Goal: Communication & Community: Answer question/provide support

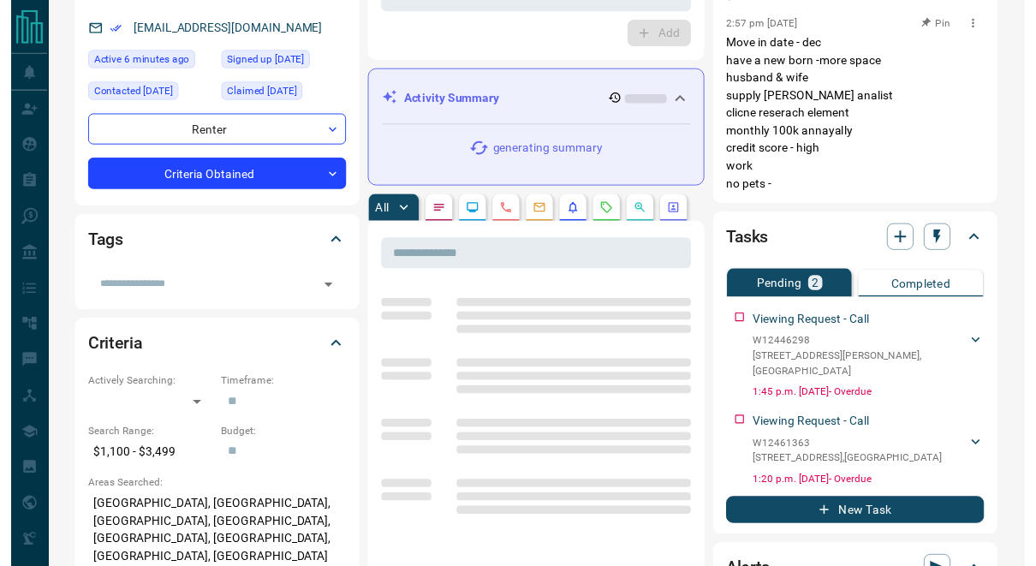
scroll to position [235, 0]
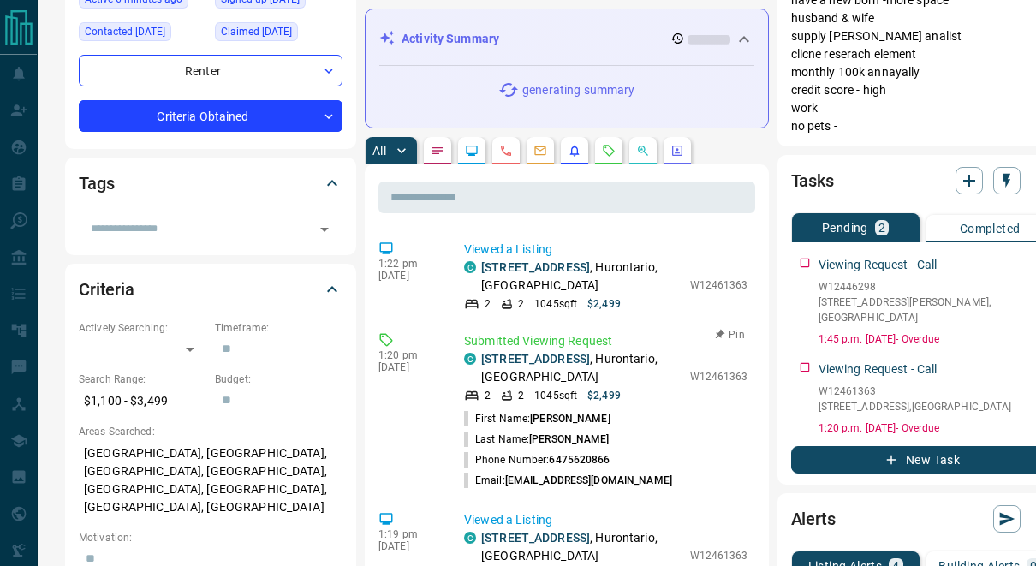
click at [690, 375] on p "W12461363" at bounding box center [719, 376] width 58 height 15
copy p "W12461363"
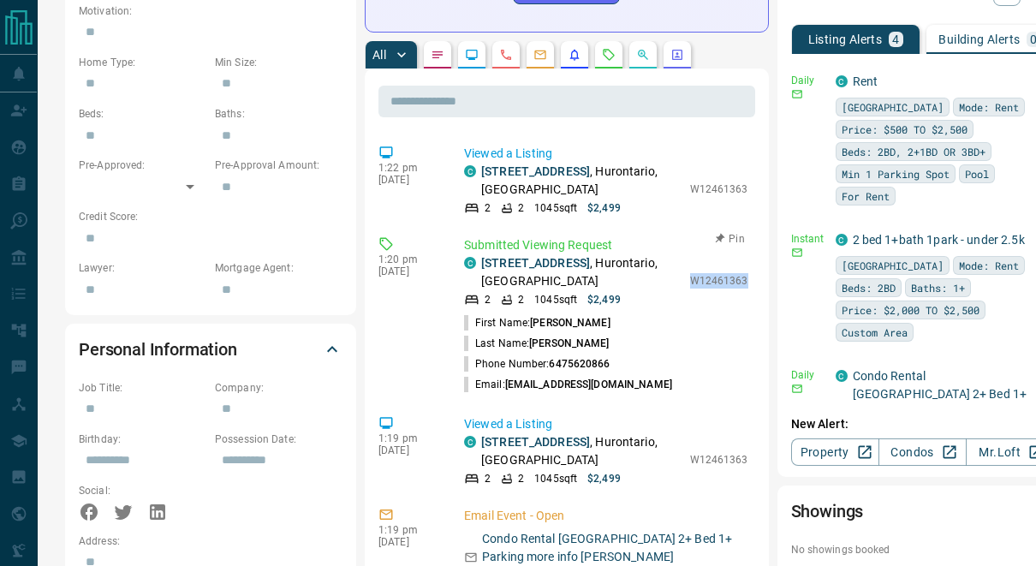
scroll to position [741, 0]
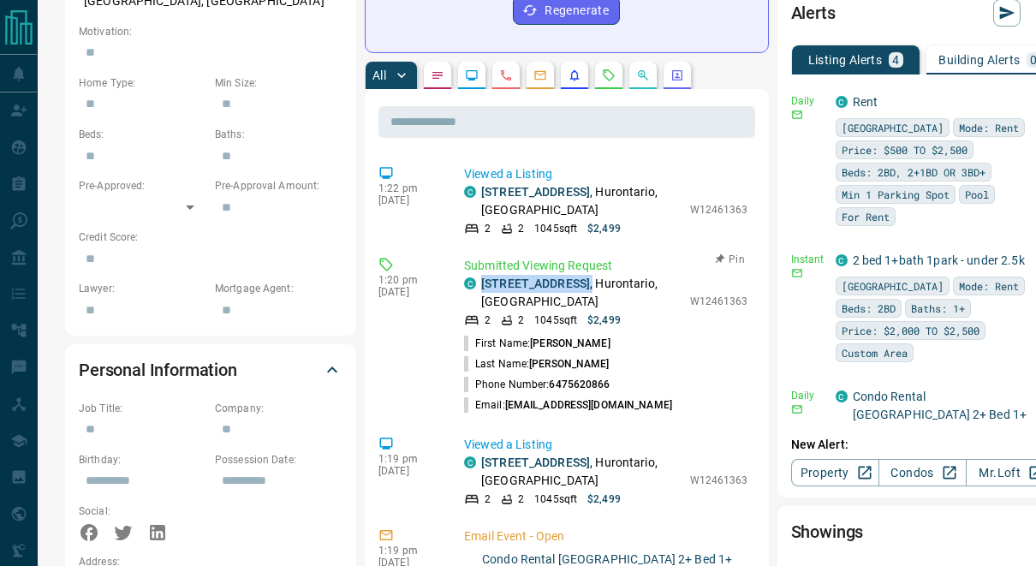
drag, startPoint x: 643, startPoint y: 214, endPoint x: 480, endPoint y: 214, distance: 162.7
click at [480, 275] on div "C [STREET_ADDRESS]" at bounding box center [572, 293] width 217 height 36
copy p "[STREET_ADDRESS] ,"
click at [532, 277] on link "[STREET_ADDRESS]" at bounding box center [535, 284] width 109 height 14
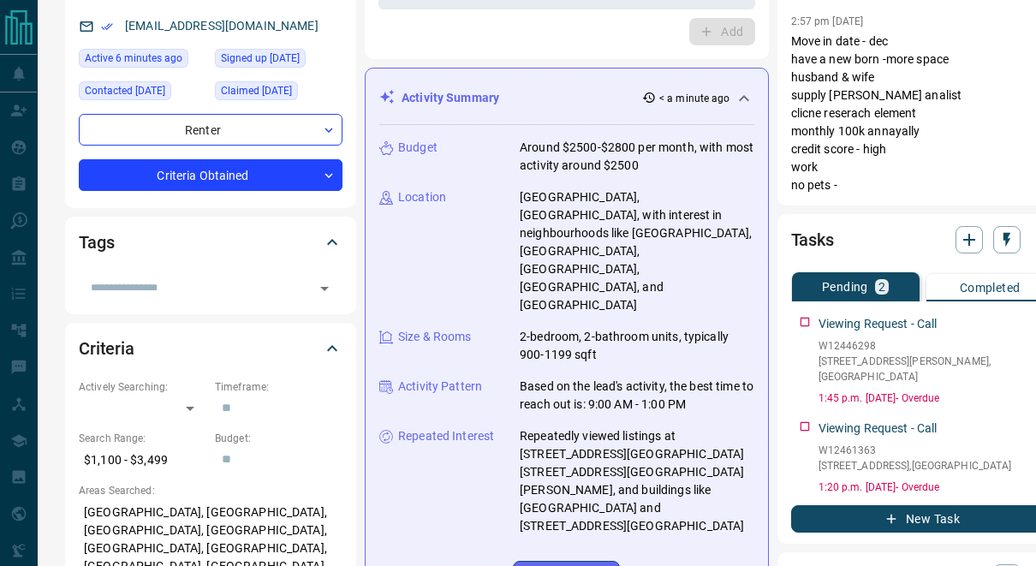
scroll to position [0, 0]
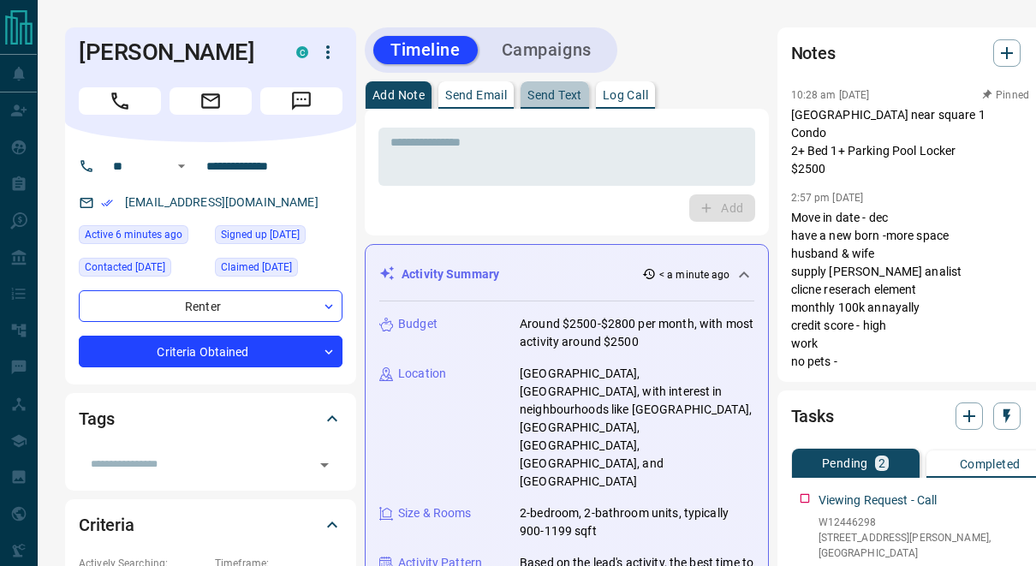
click at [574, 93] on p "Send Text" at bounding box center [554, 95] width 55 height 12
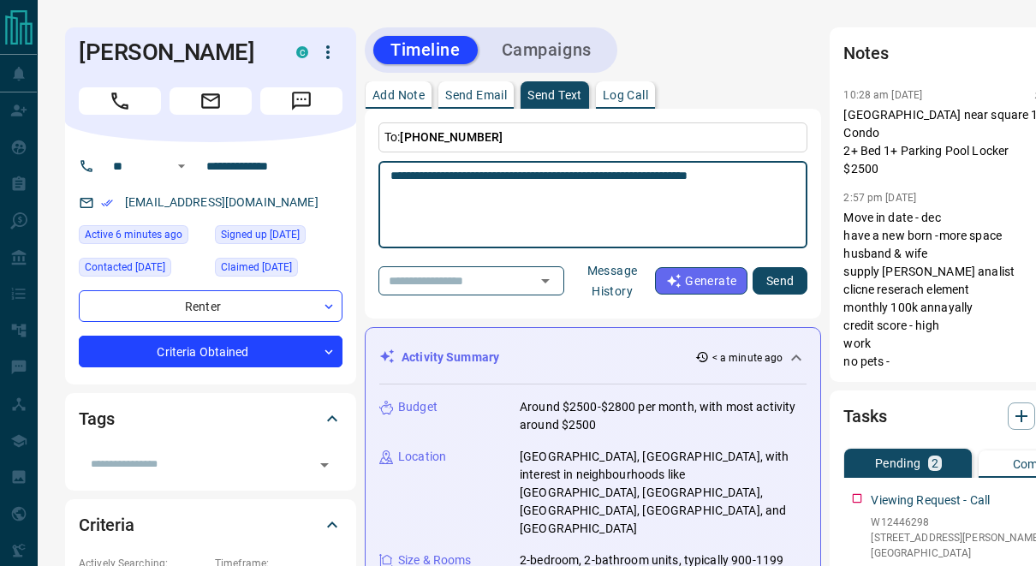
click at [790, 172] on textarea "**********" at bounding box center [592, 205] width 405 height 73
type textarea "**********"
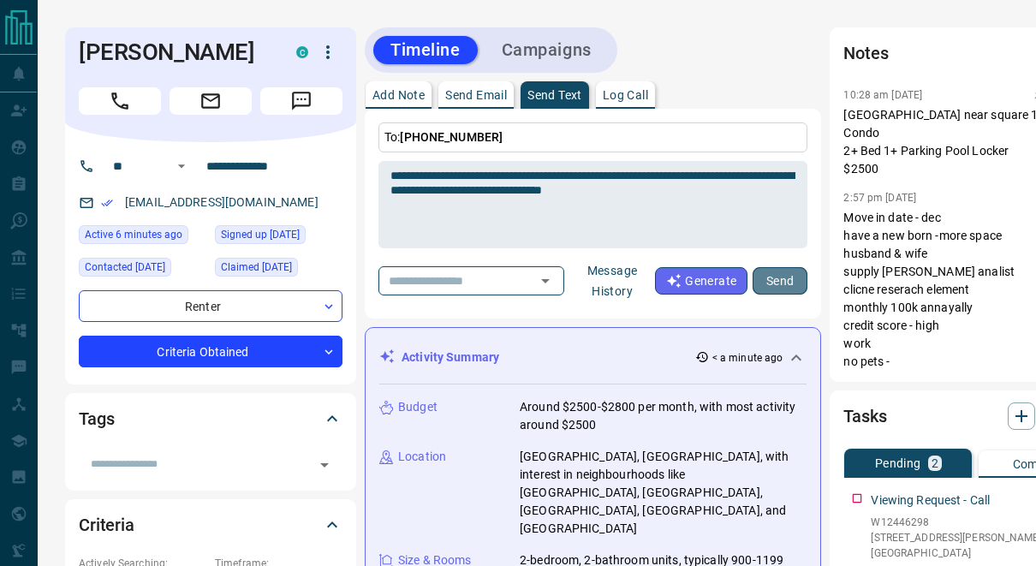
click at [798, 279] on button "Send" at bounding box center [780, 280] width 55 height 27
